Goal: Task Accomplishment & Management: Use online tool/utility

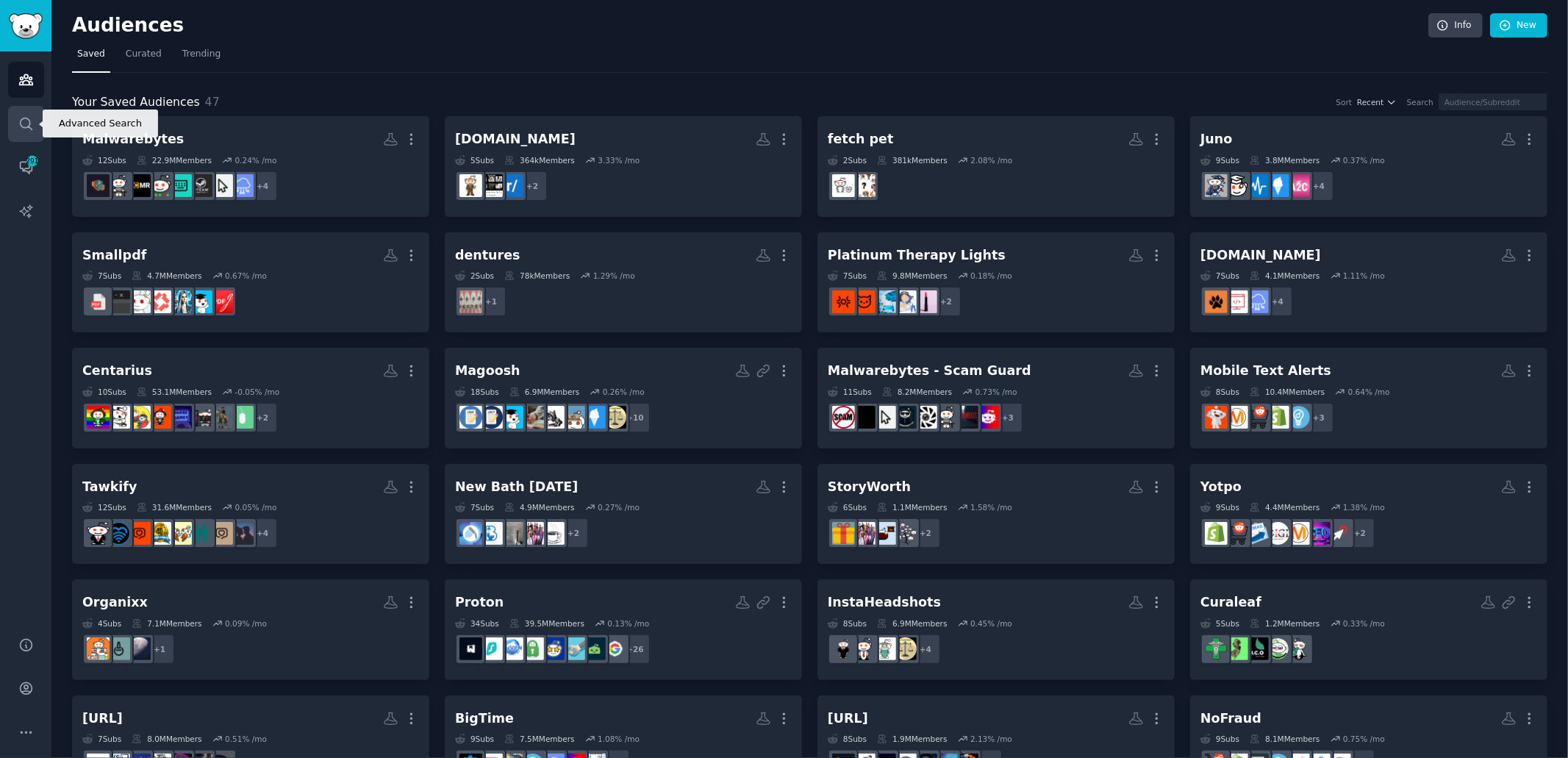
click at [27, 126] on icon "Sidebar" at bounding box center [25, 123] width 12 height 12
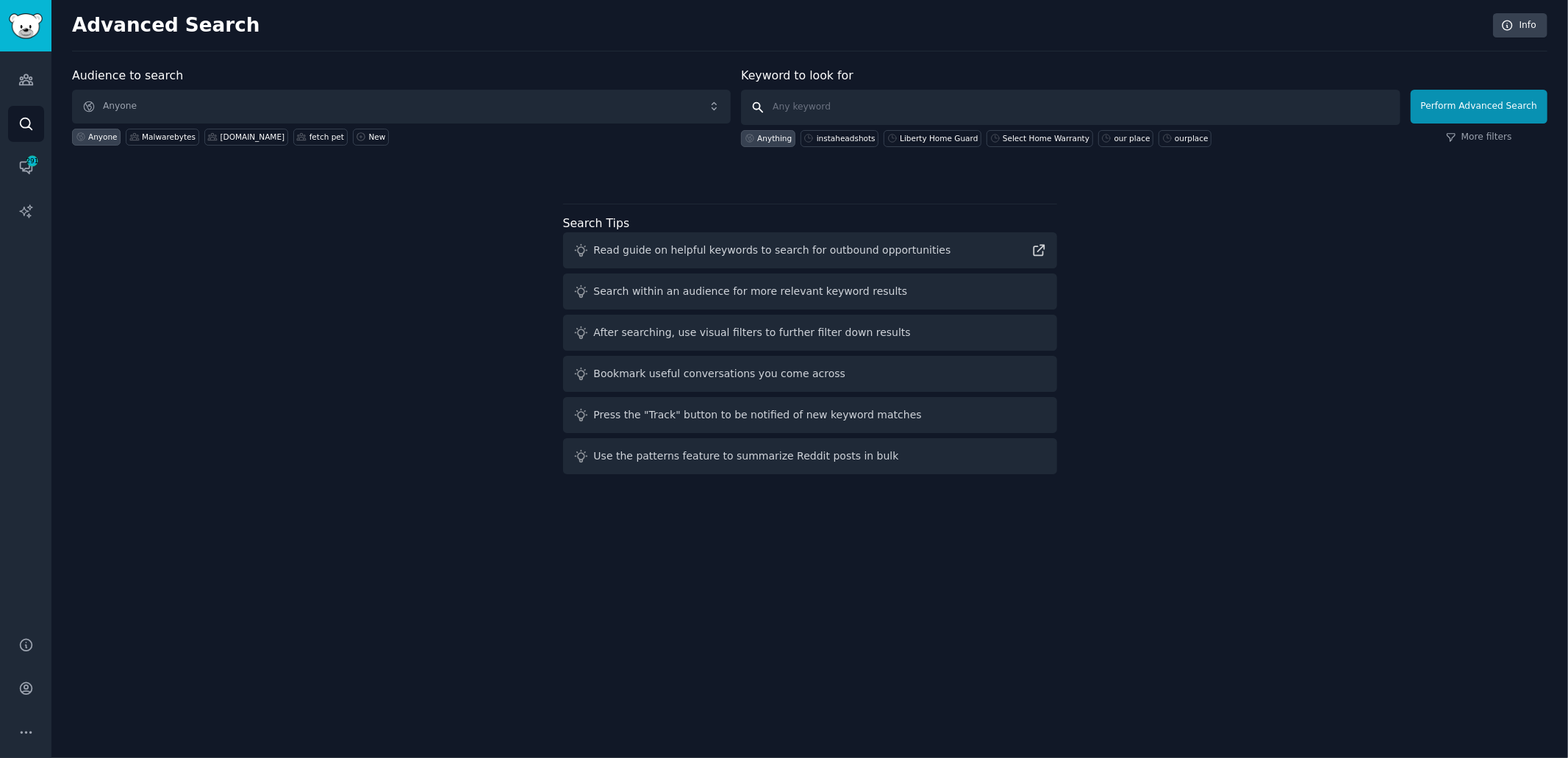
click at [807, 106] on input "text" at bounding box center [1070, 106] width 659 height 35
type input "coworking space software"
click button "Perform Advanced Search" at bounding box center [1479, 106] width 137 height 34
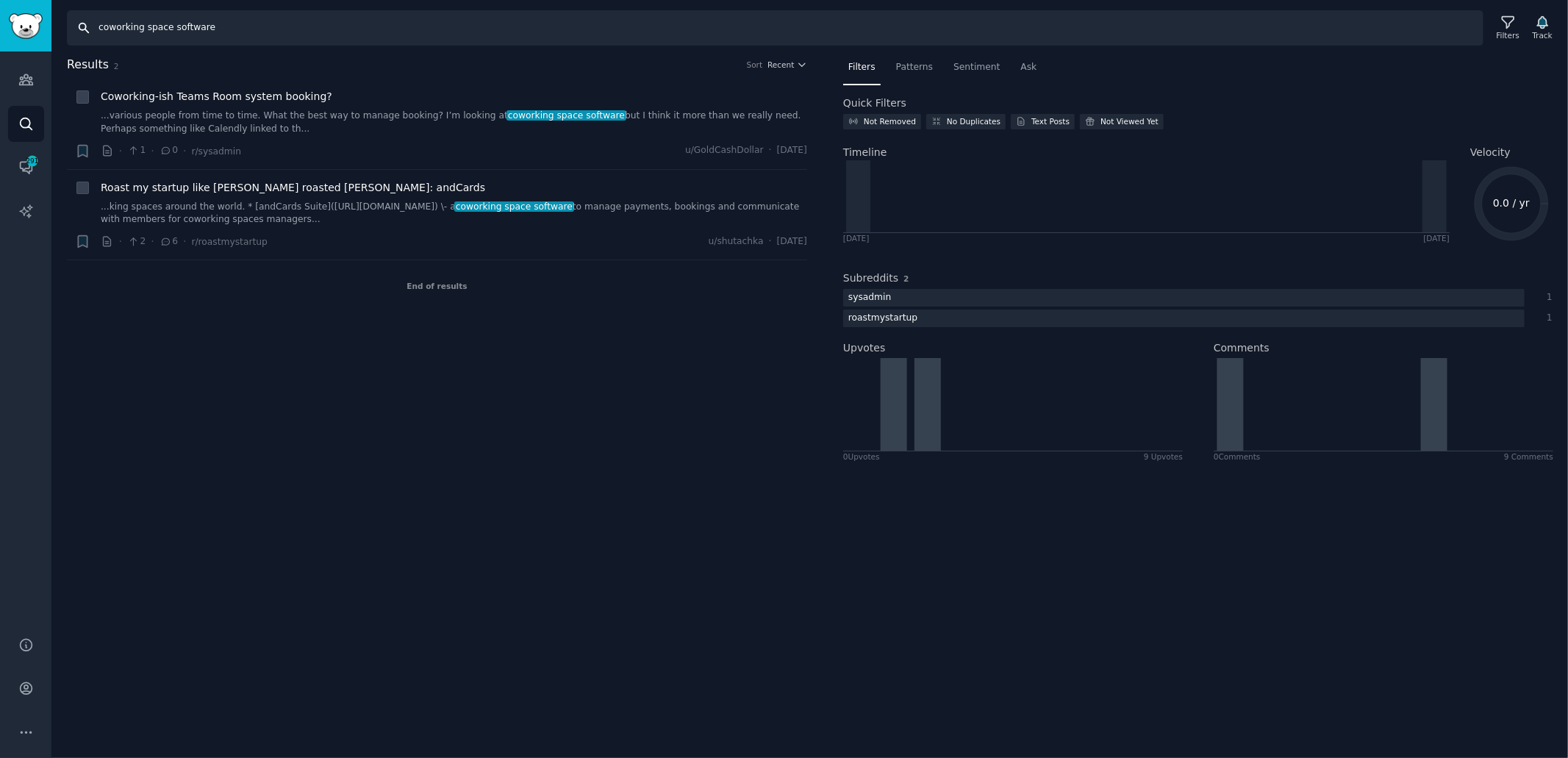
click at [198, 27] on input "coworking space software" at bounding box center [775, 28] width 1416 height 35
type input "coworking space"
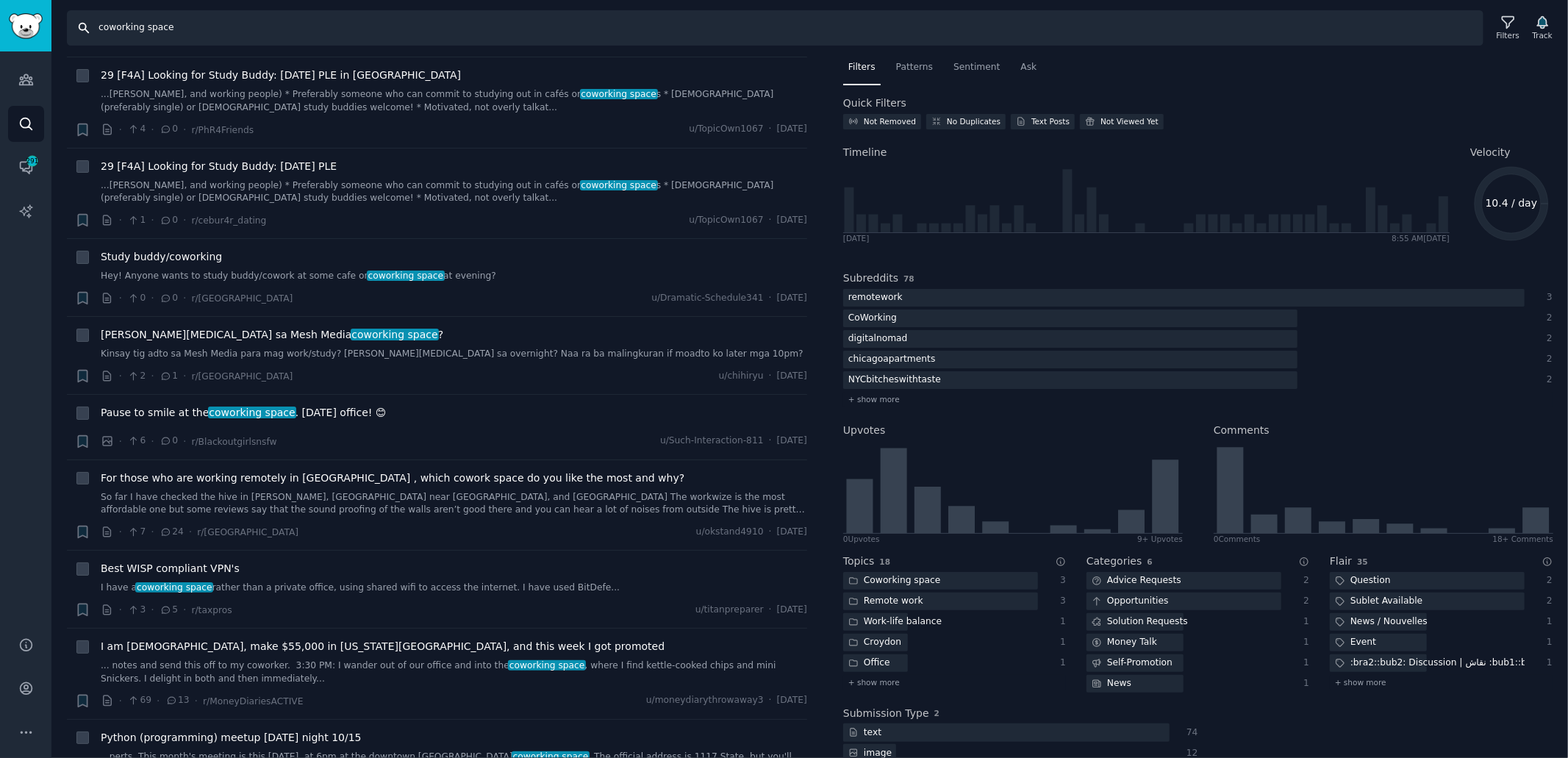
scroll to position [1007, 0]
click at [25, 81] on icon "Sidebar" at bounding box center [26, 80] width 15 height 15
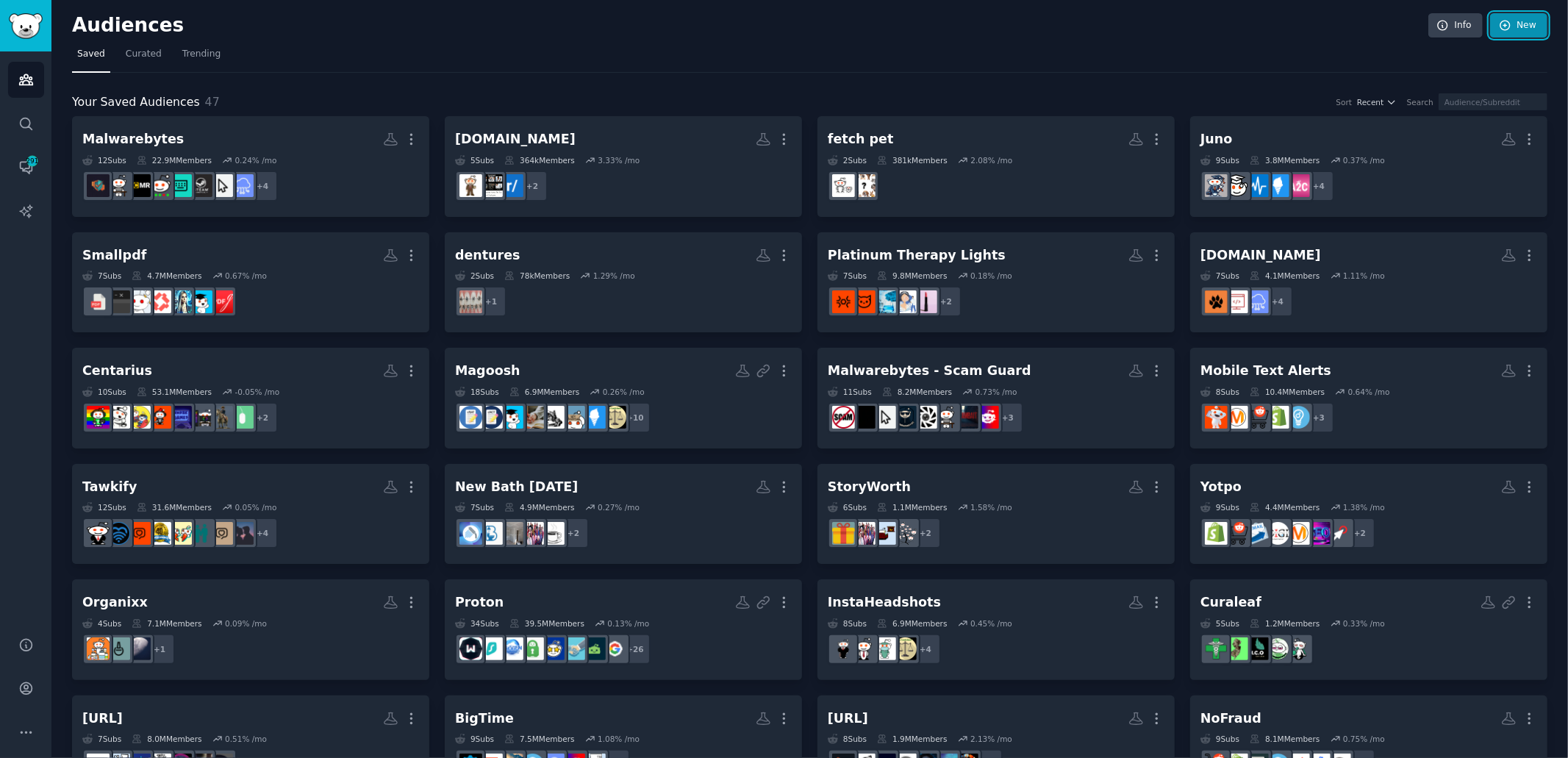
click at [1515, 21] on link "New" at bounding box center [1518, 26] width 57 height 25
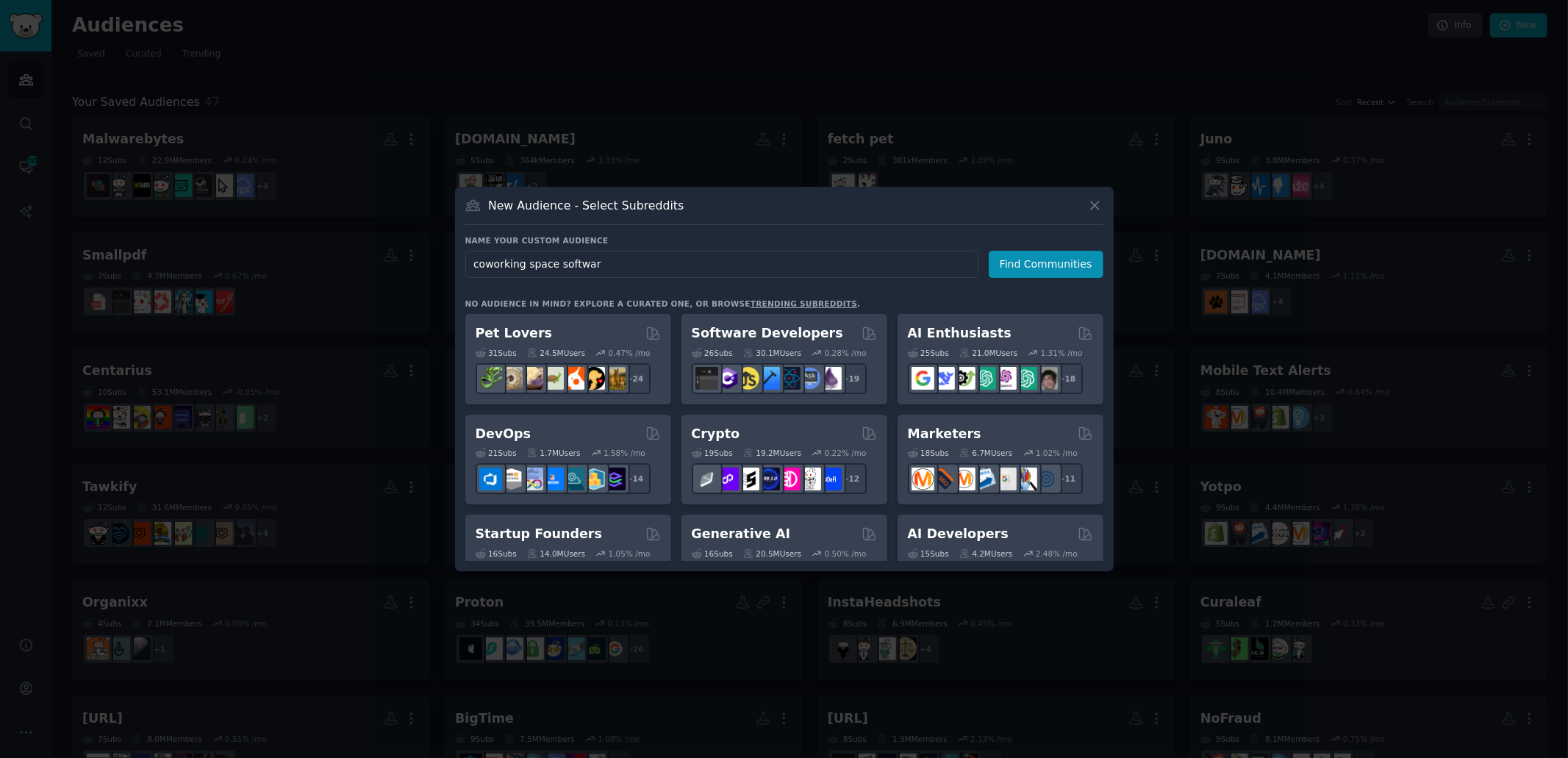
type input "coworking space software"
click button "Find Communities" at bounding box center [1046, 264] width 114 height 27
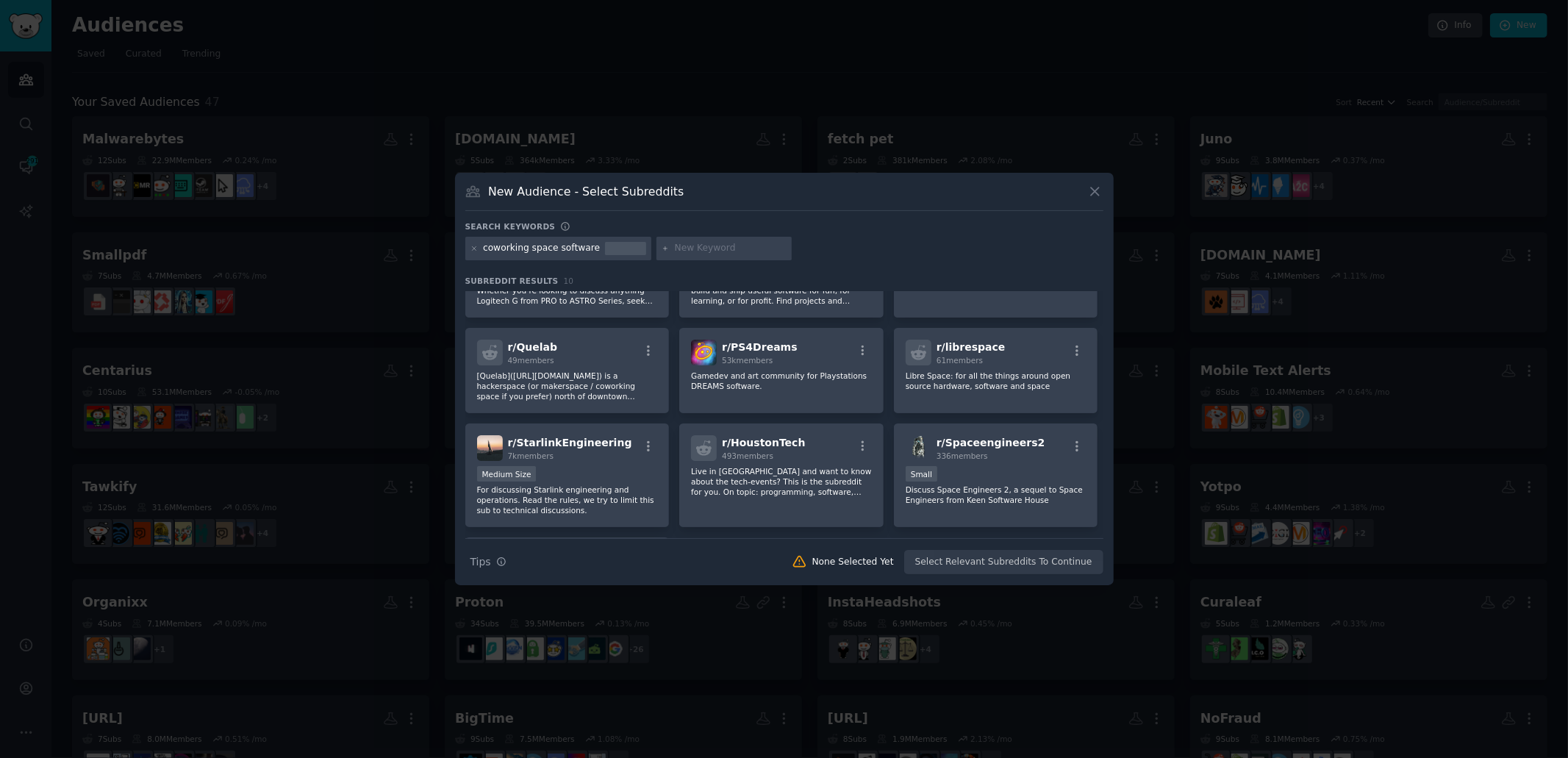
scroll to position [55, 0]
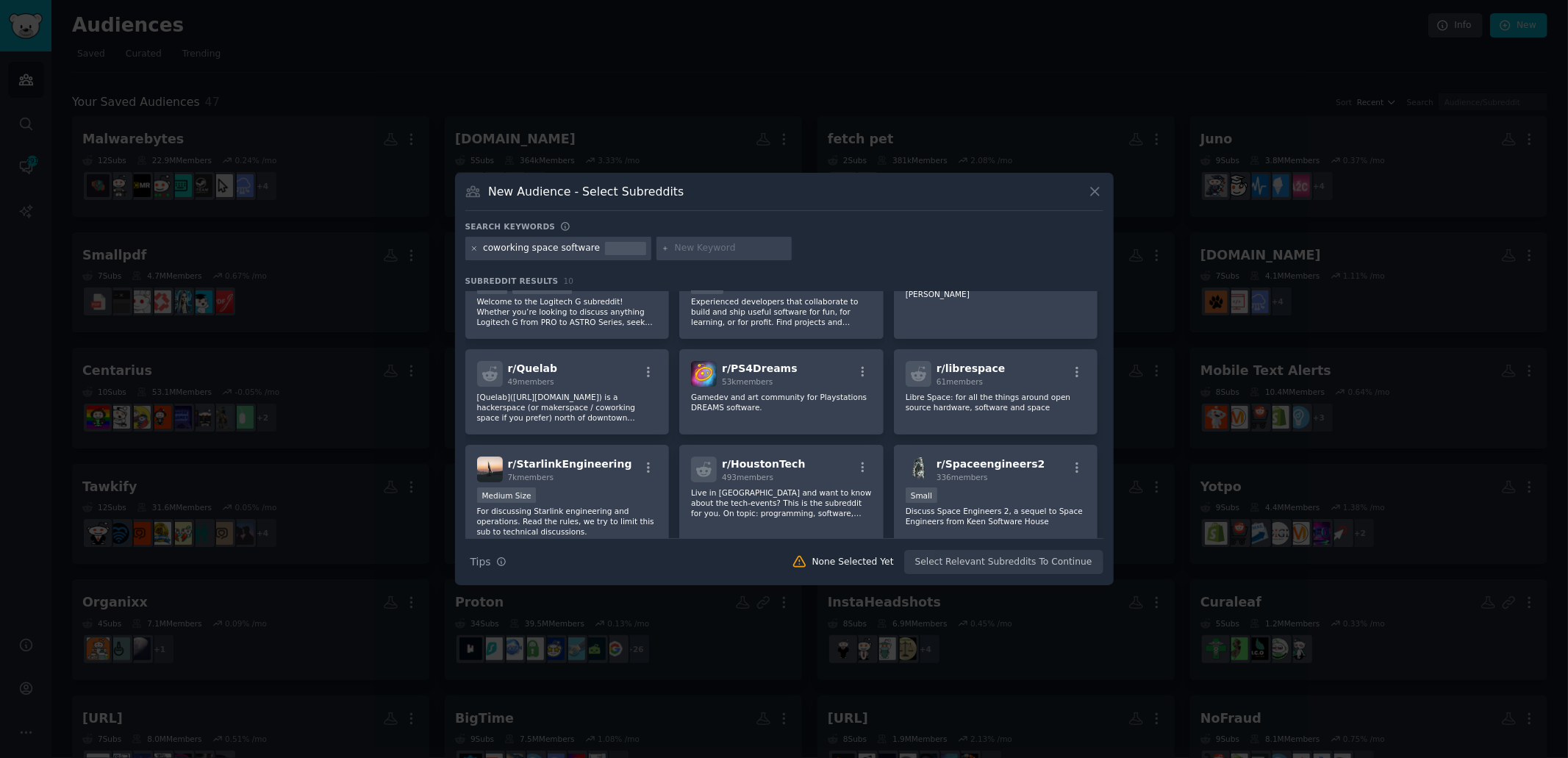
click at [471, 247] on icon at bounding box center [474, 248] width 8 height 8
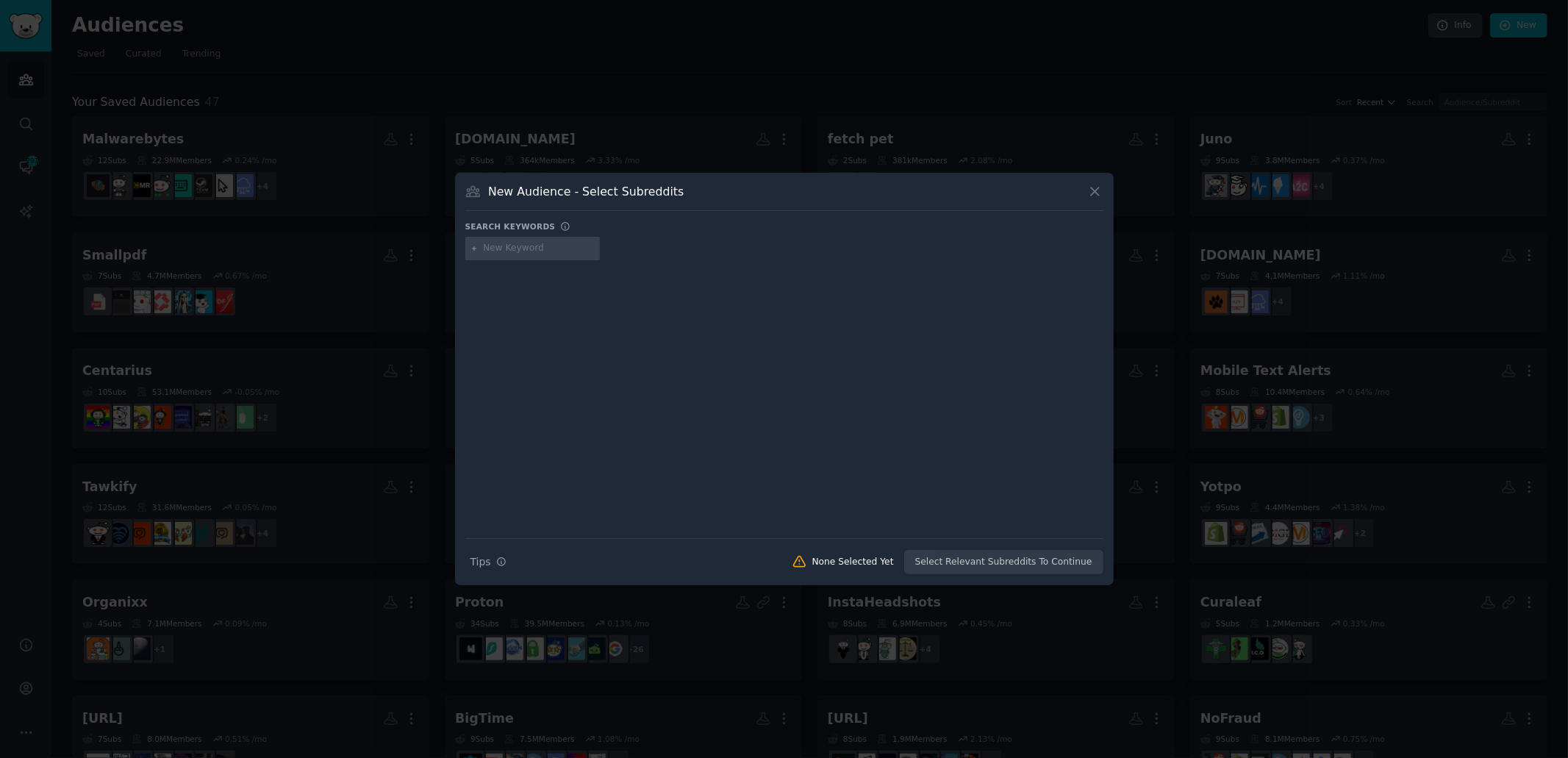
click at [556, 248] on input "text" at bounding box center [538, 248] width 112 height 13
type input "coworking"
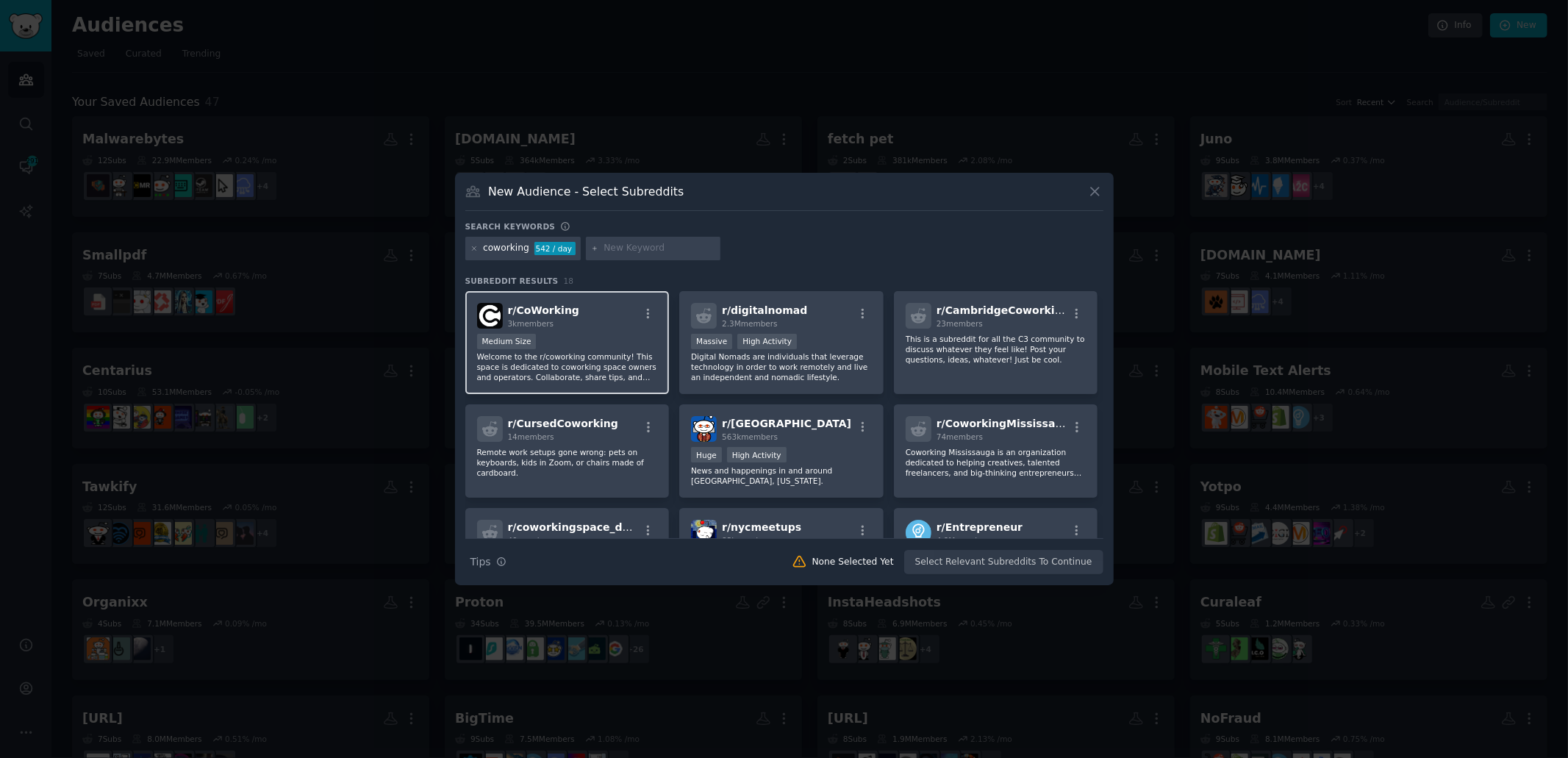
click at [549, 308] on span "r/ CoWorking" at bounding box center [544, 309] width 72 height 12
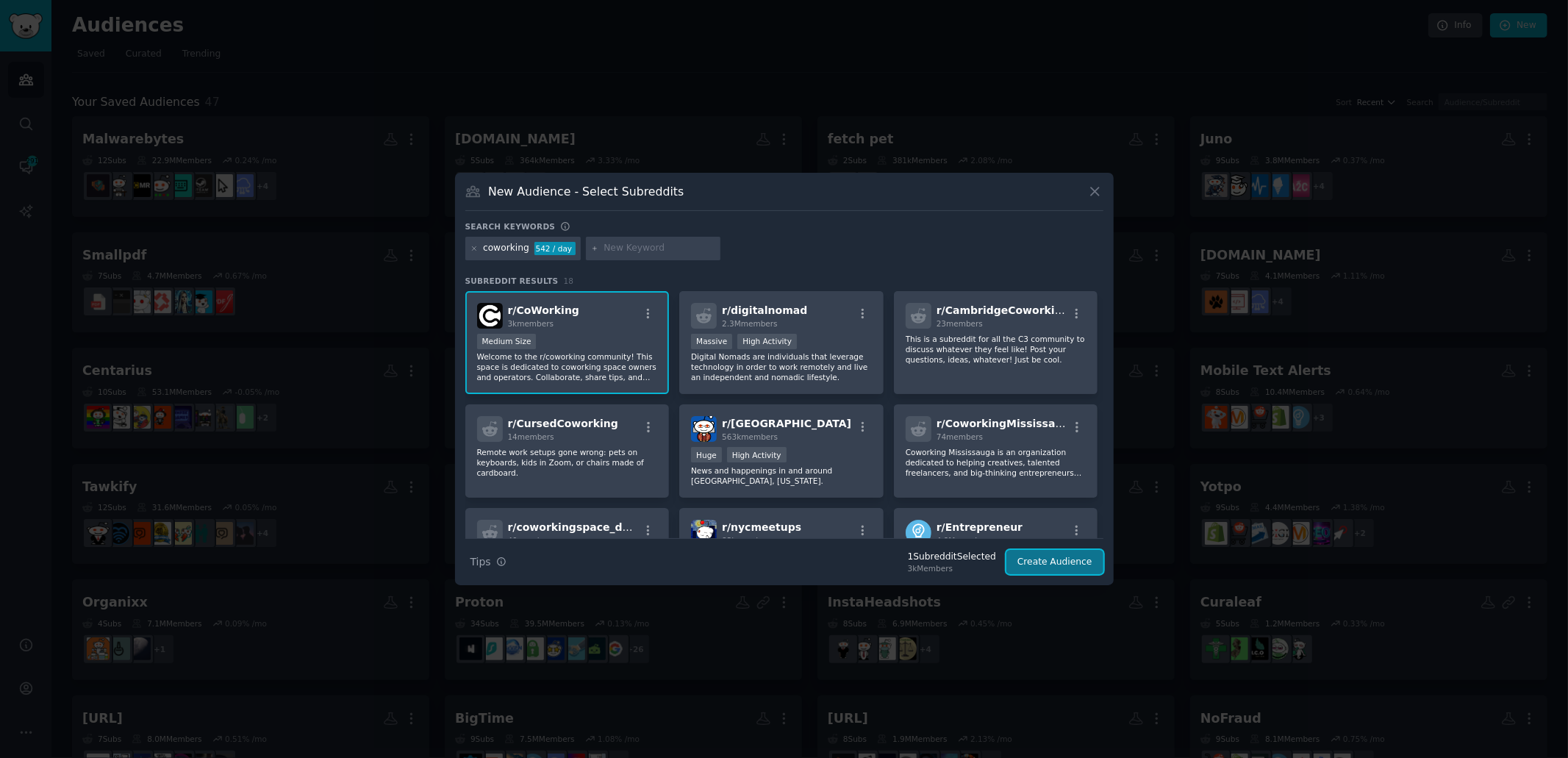
click at [1063, 565] on button "Create Audience" at bounding box center [1055, 562] width 97 height 25
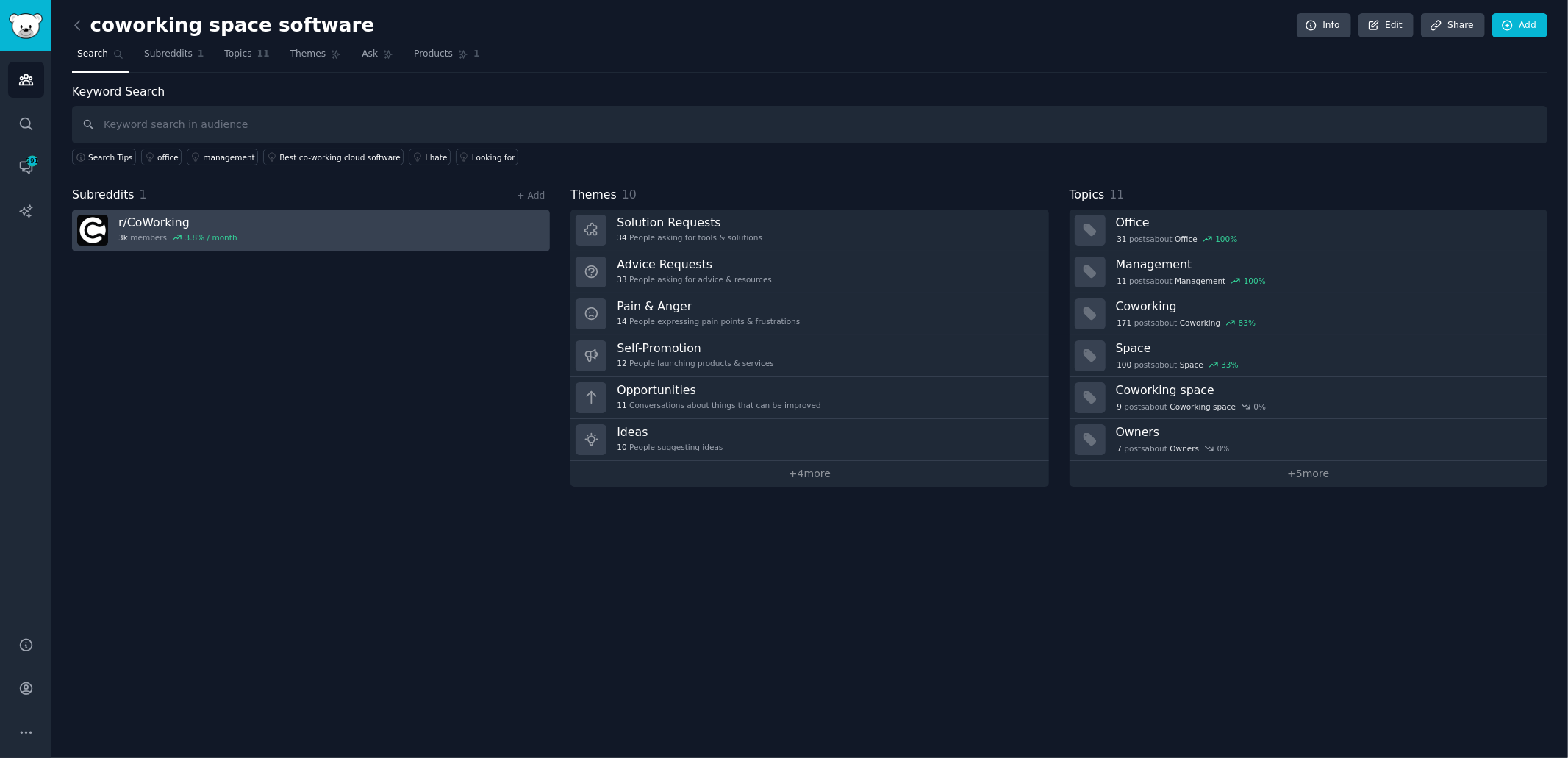
click at [144, 220] on h3 "r/ CoWorking" at bounding box center [177, 222] width 119 height 15
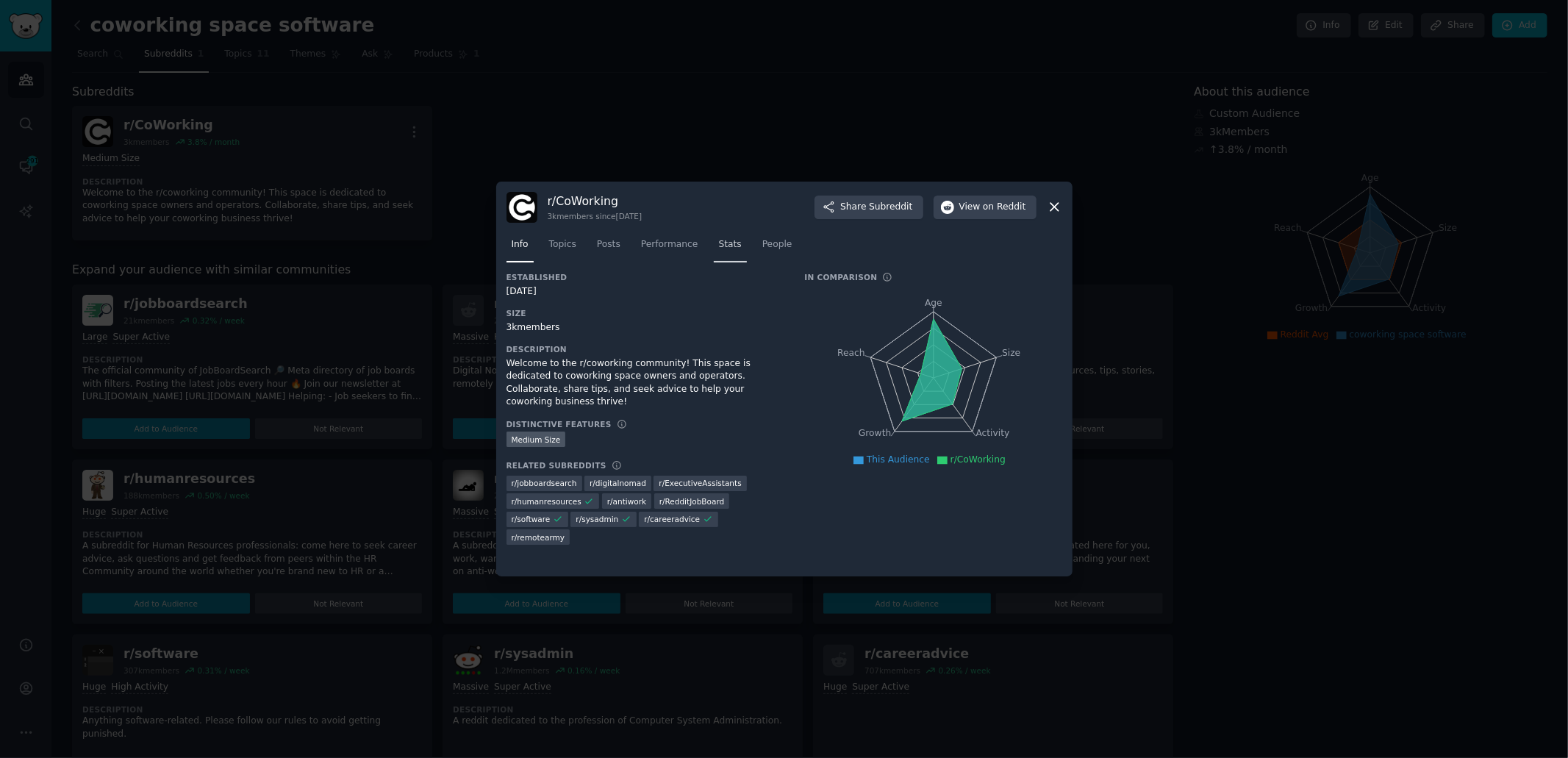
click at [720, 246] on span "Stats" at bounding box center [729, 244] width 22 height 13
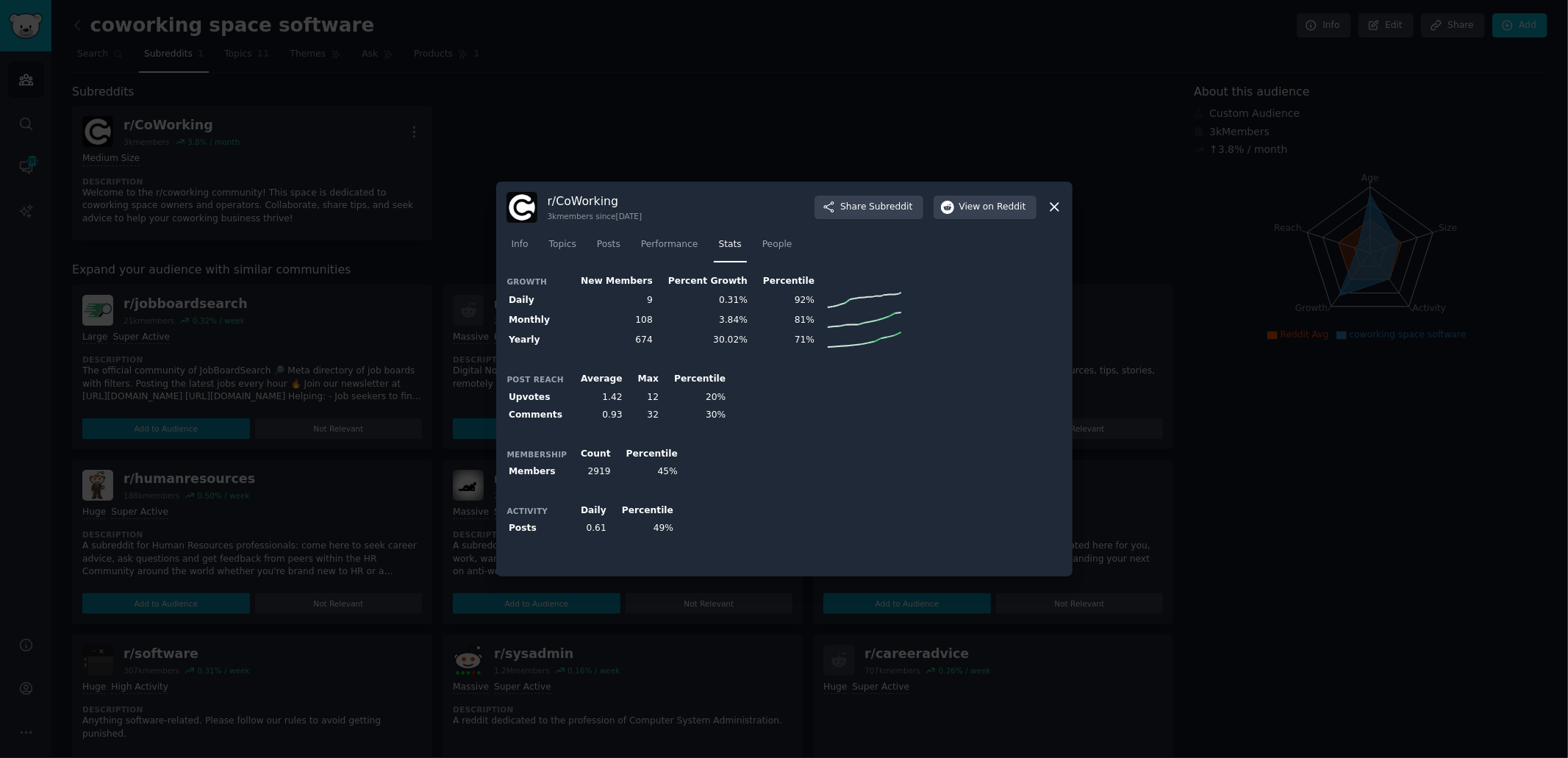
click at [595, 526] on td "0.61" at bounding box center [589, 528] width 41 height 19
click at [594, 526] on td "0.61" at bounding box center [589, 528] width 41 height 19
click at [552, 217] on div "3k members since [DATE]" at bounding box center [594, 216] width 95 height 11
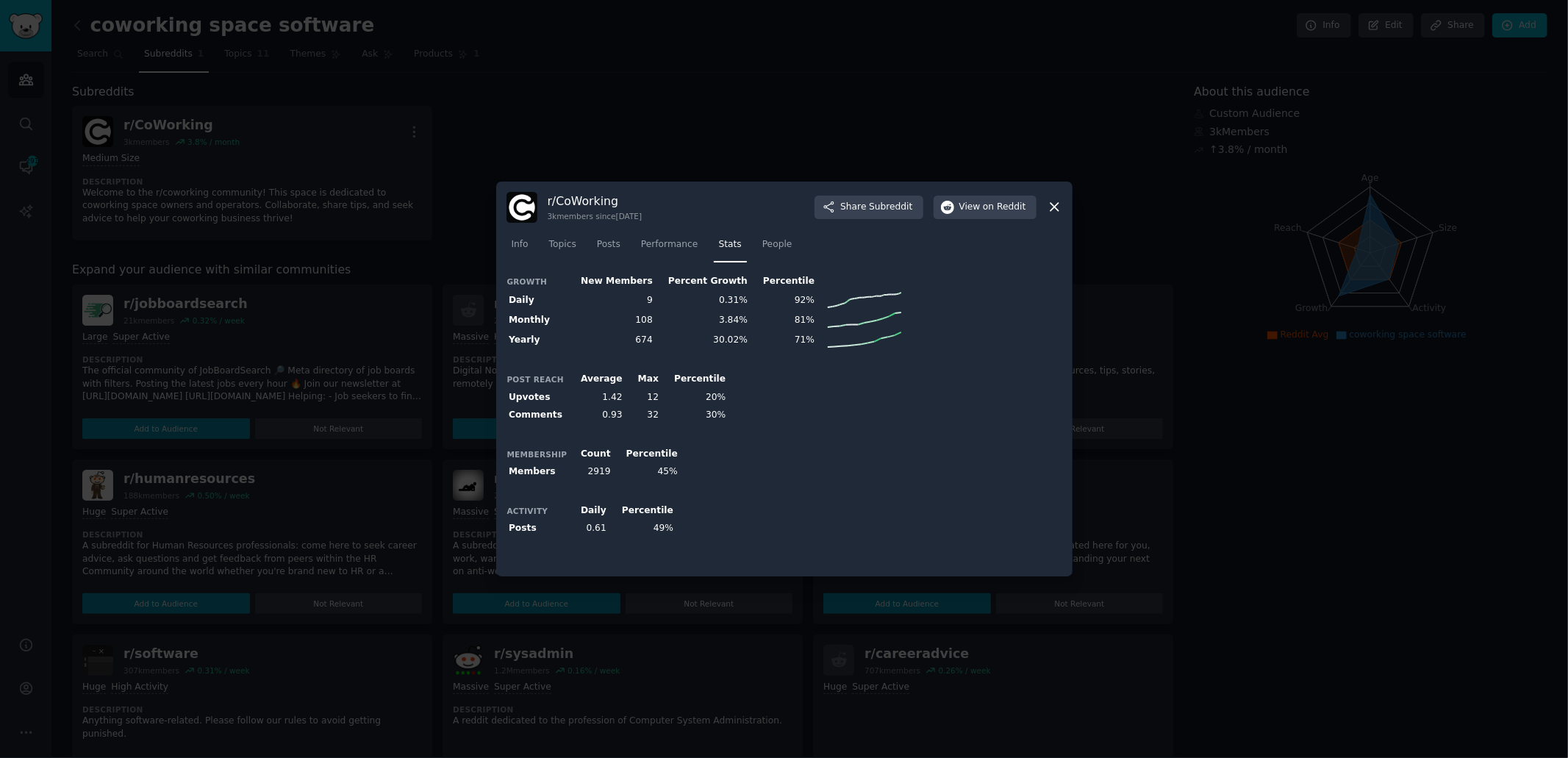
click at [602, 526] on td "0.61" at bounding box center [589, 528] width 41 height 19
